Goal: Task Accomplishment & Management: Manage account settings

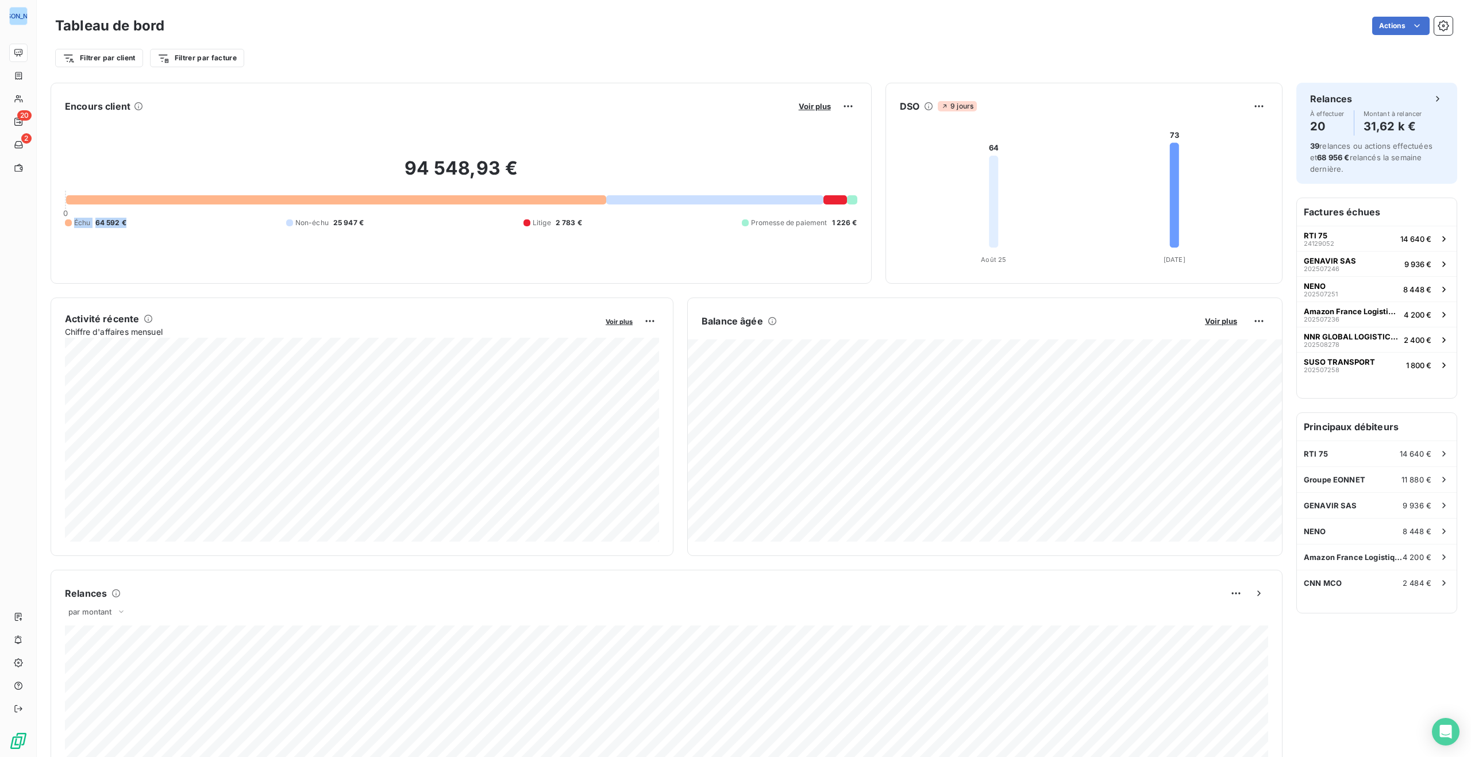
drag, startPoint x: 117, startPoint y: 222, endPoint x: 60, endPoint y: 217, distance: 57.1
click at [60, 217] on div "Encours client Voir plus 94 548,93 € 0 Échu 64 592 € Non-échu 25 947 € Litige 2…" at bounding box center [461, 183] width 821 height 201
click at [205, 229] on div "94 548,93 € 0 Échu 64 592 € Non-échu 25 947 € Litige 2 783 € Promesse de paieme…" at bounding box center [461, 192] width 792 height 154
click at [815, 106] on span "Voir plus" at bounding box center [815, 106] width 32 height 9
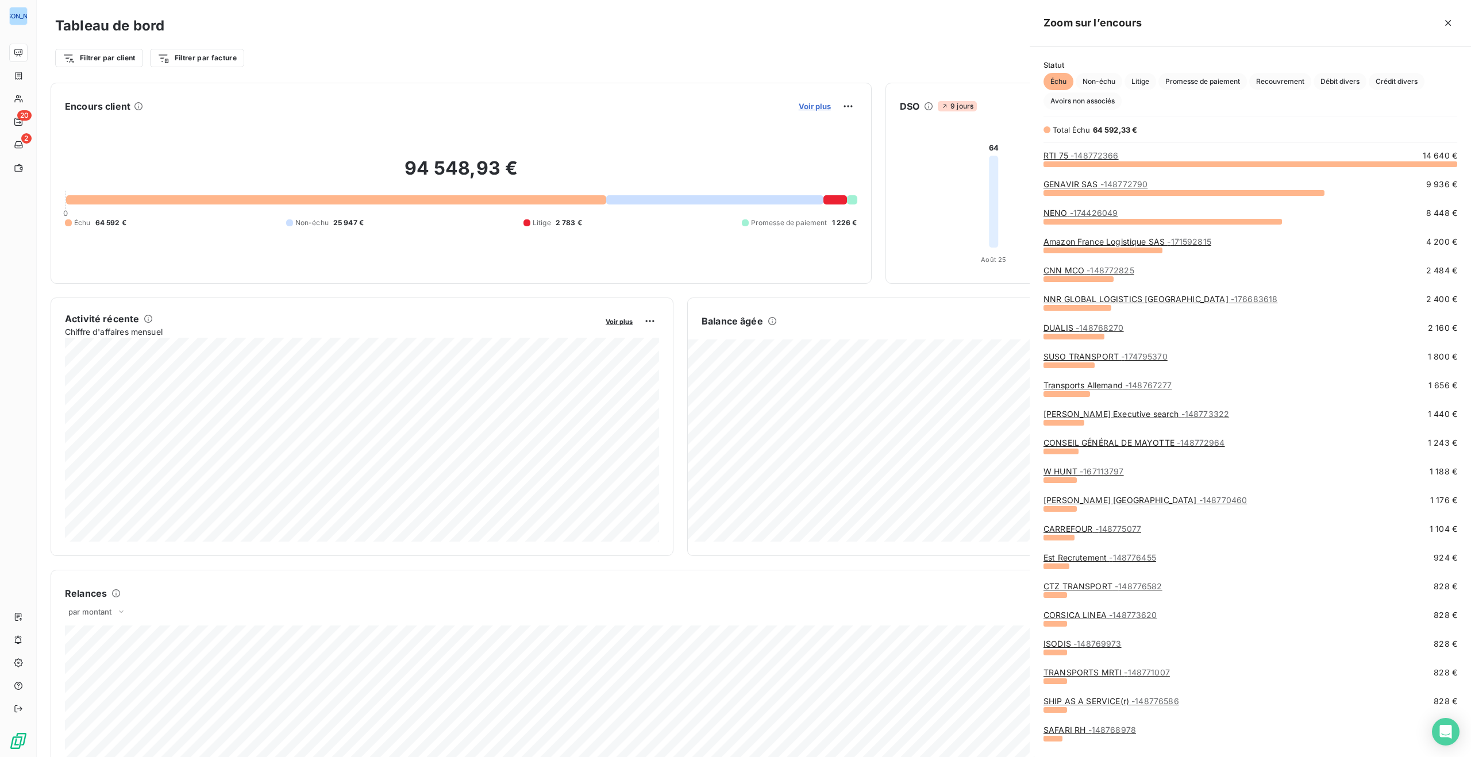
scroll to position [594, 441]
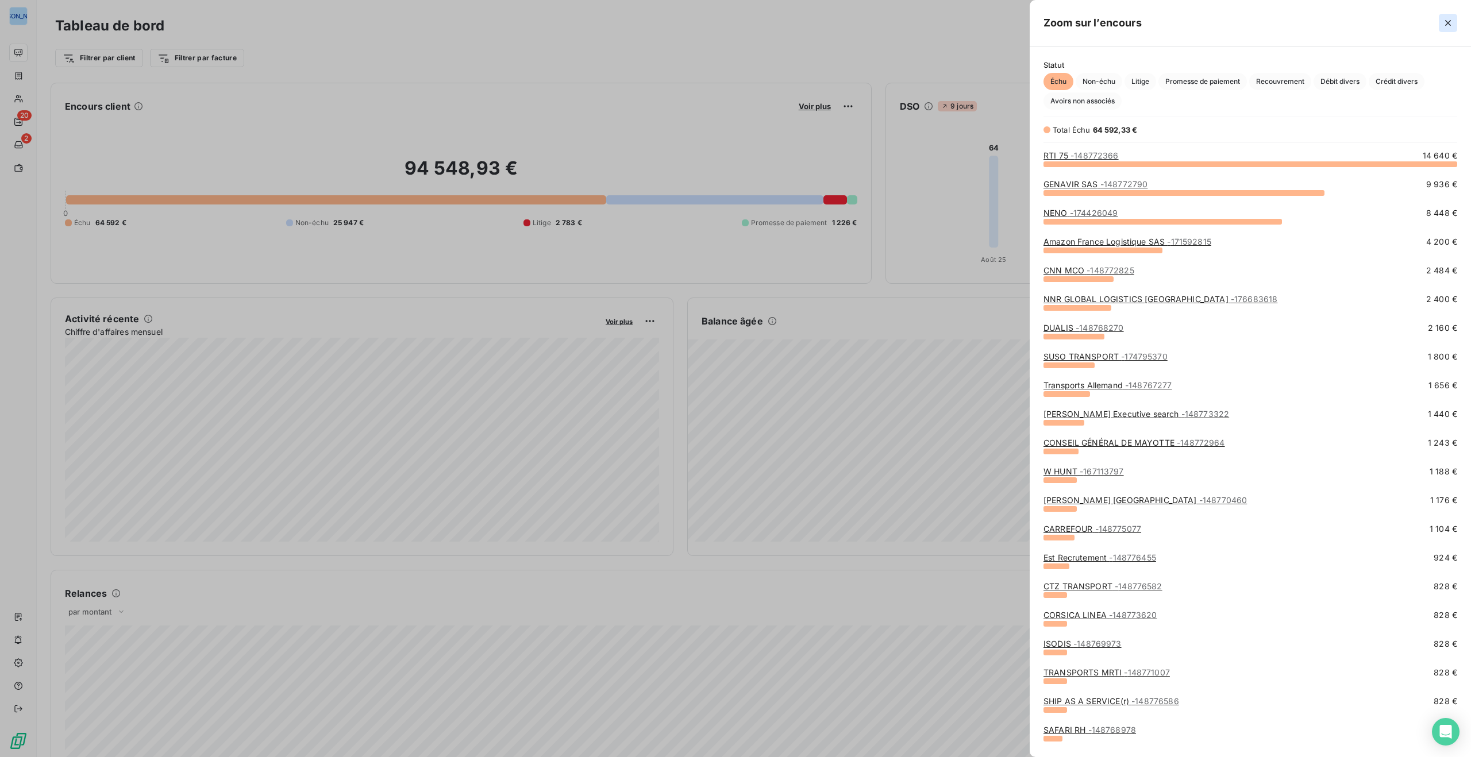
click at [1448, 20] on icon "button" at bounding box center [1447, 22] width 11 height 11
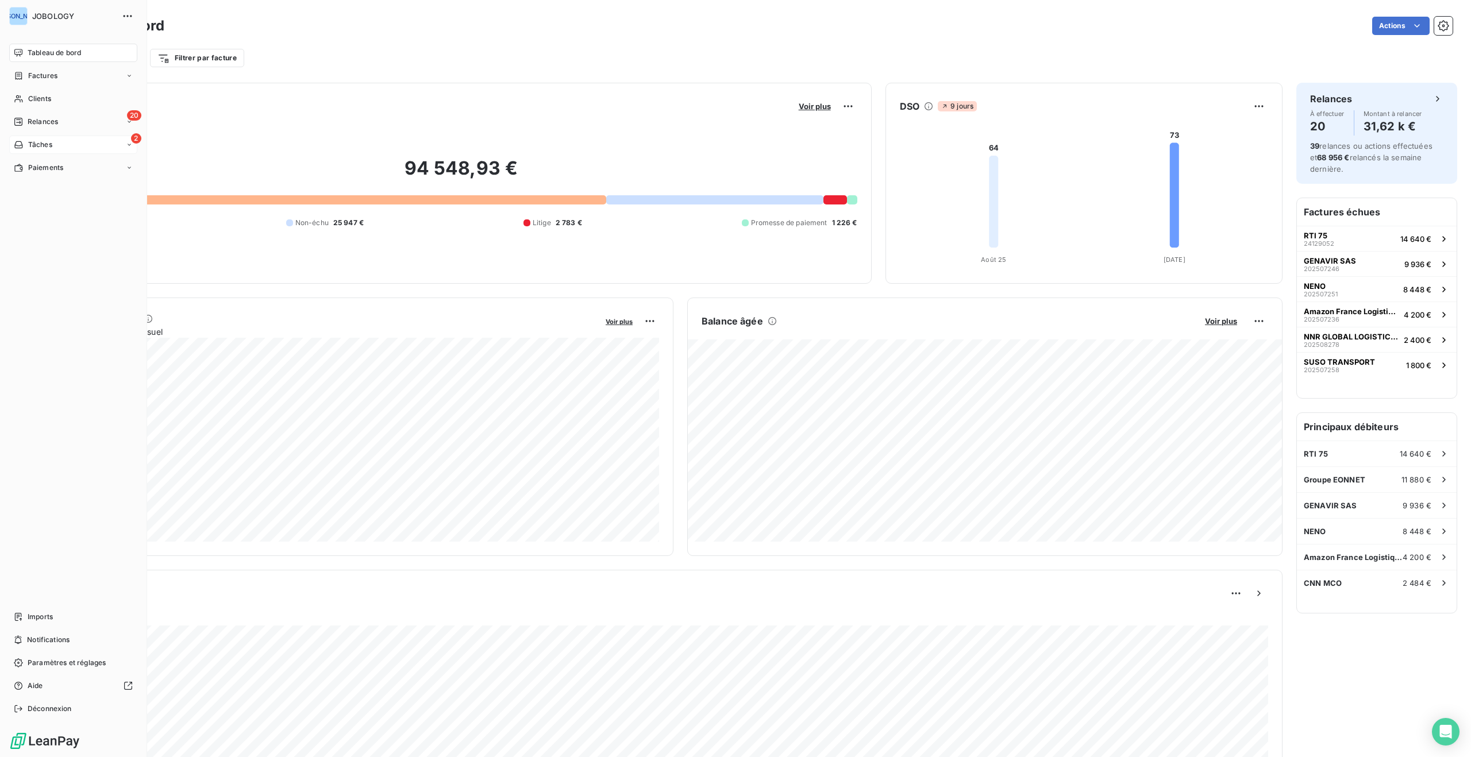
click at [28, 142] on span "Tâches" at bounding box center [40, 145] width 24 height 10
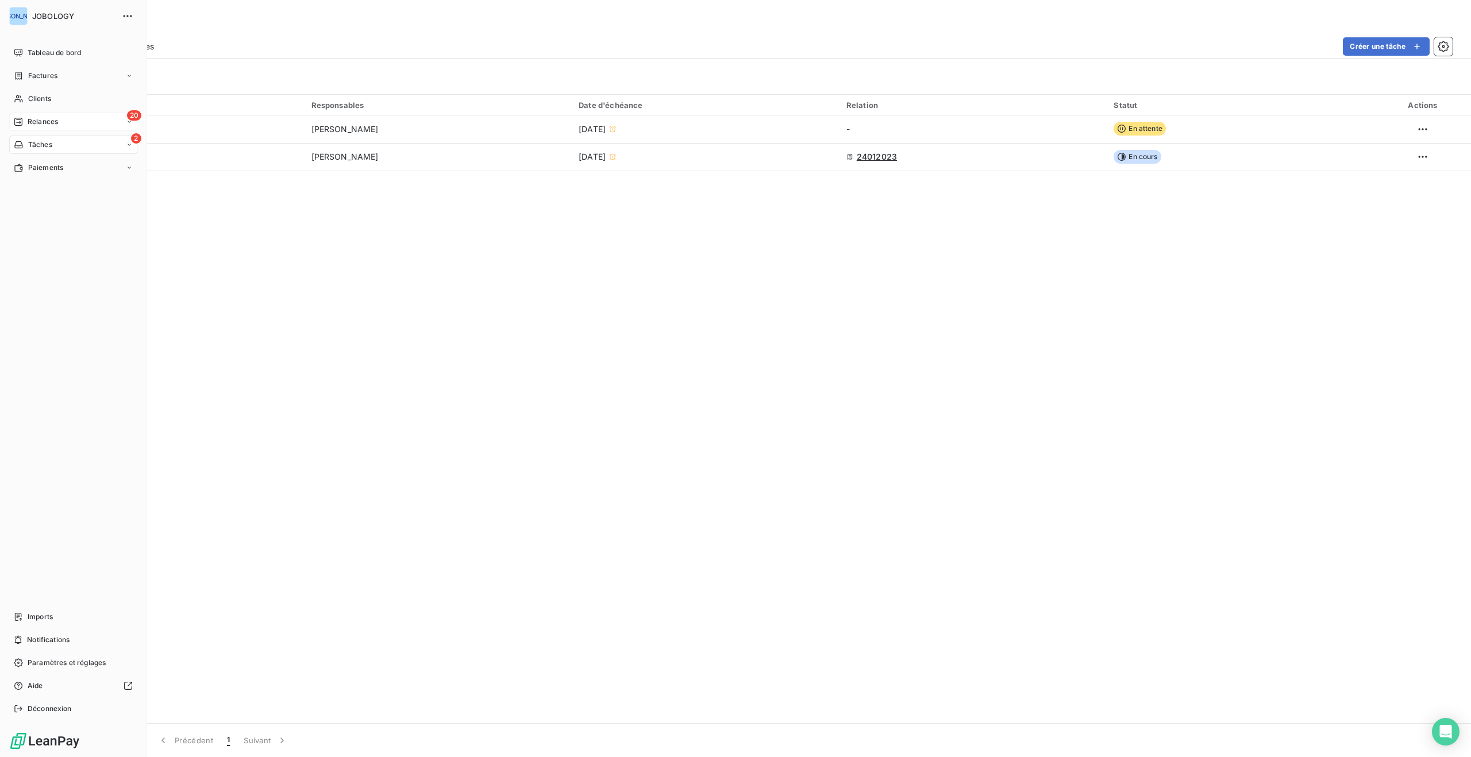
click at [25, 119] on div "Relances" at bounding box center [36, 122] width 44 height 10
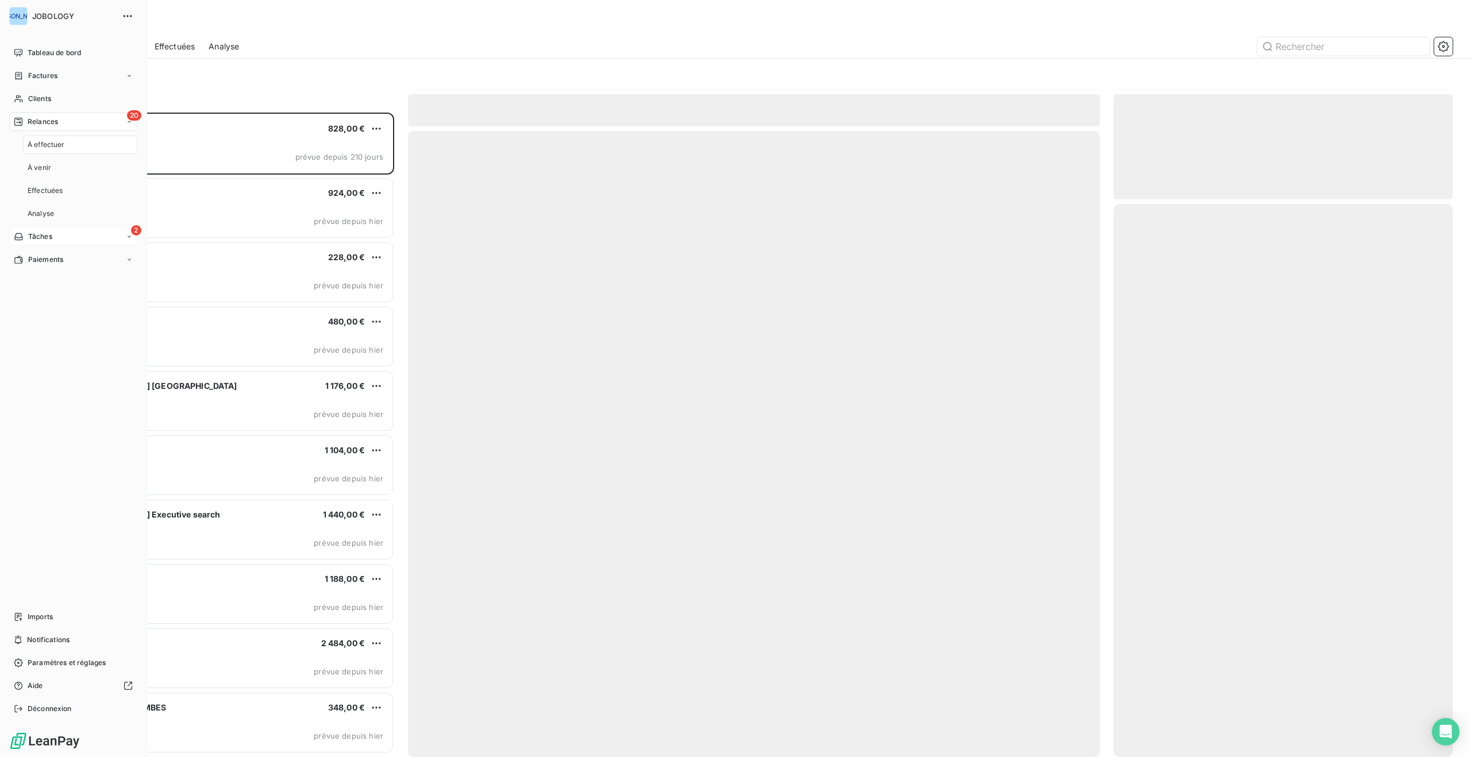
scroll to position [645, 339]
click at [33, 141] on span "À effectuer" at bounding box center [46, 145] width 37 height 10
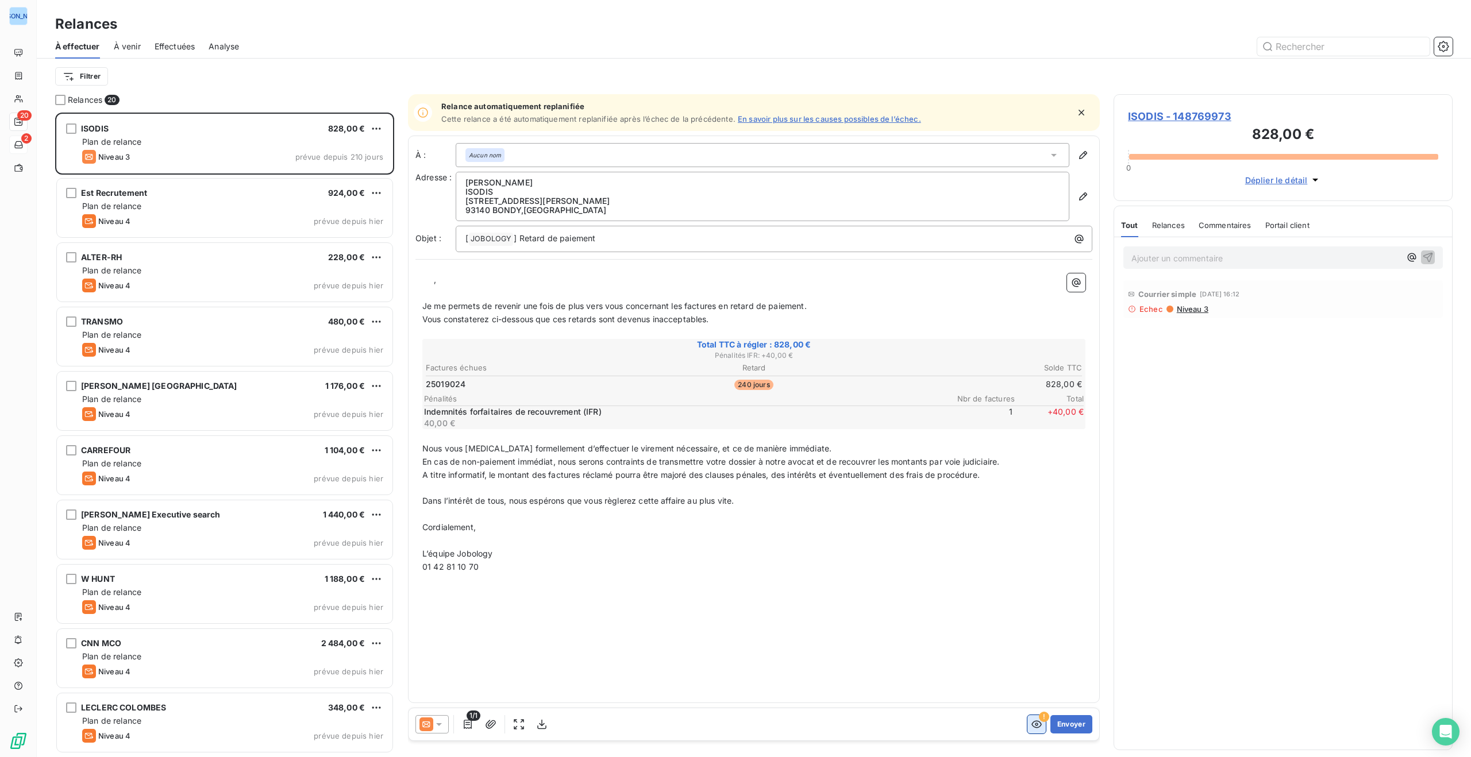
click at [1037, 723] on icon "button" at bounding box center [1036, 724] width 11 height 11
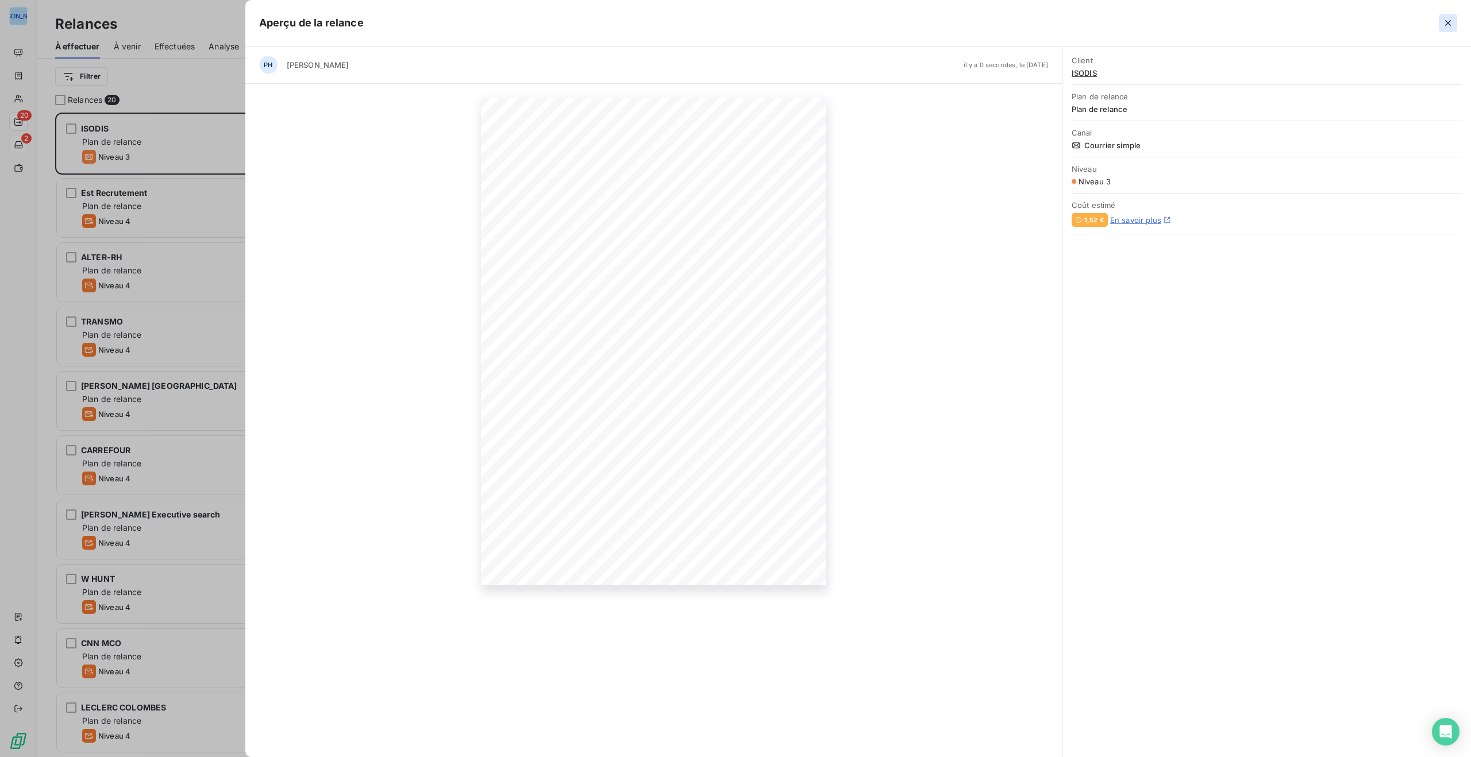
click at [1450, 18] on icon "button" at bounding box center [1447, 22] width 11 height 11
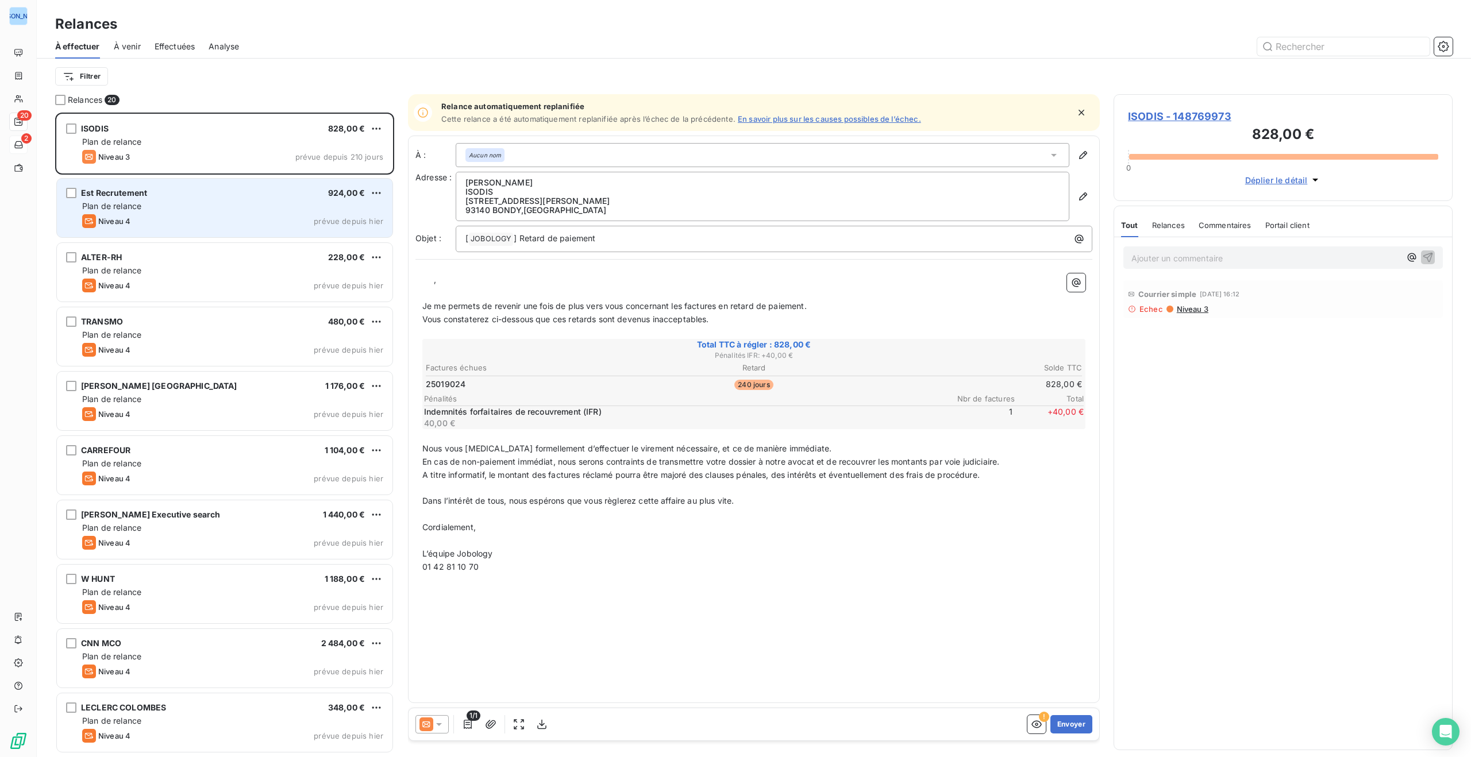
click at [261, 195] on div "Est Recrutement 924,00 €" at bounding box center [232, 193] width 301 height 10
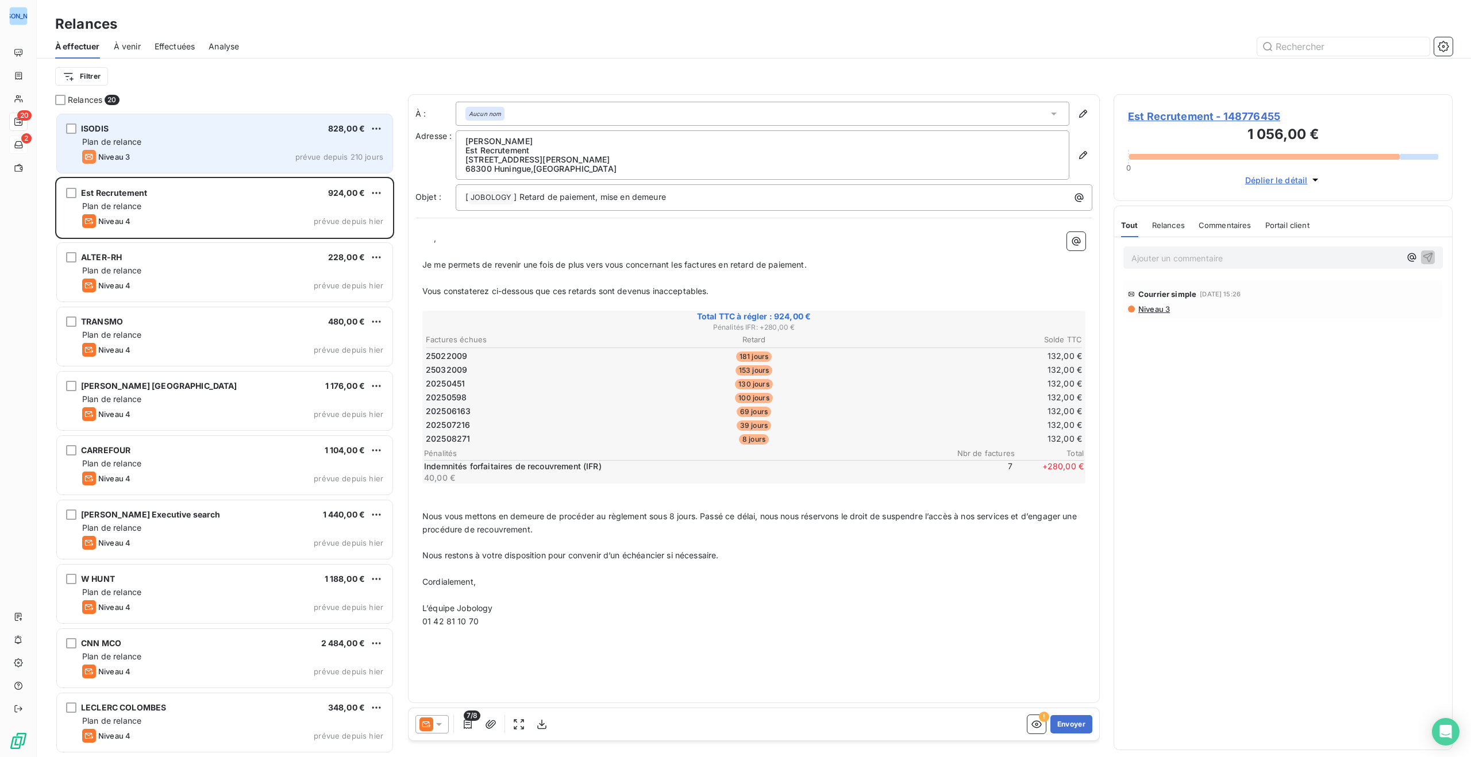
click at [241, 145] on div "Plan de relance" at bounding box center [232, 141] width 301 height 11
